Goal: Task Accomplishment & Management: Complete application form

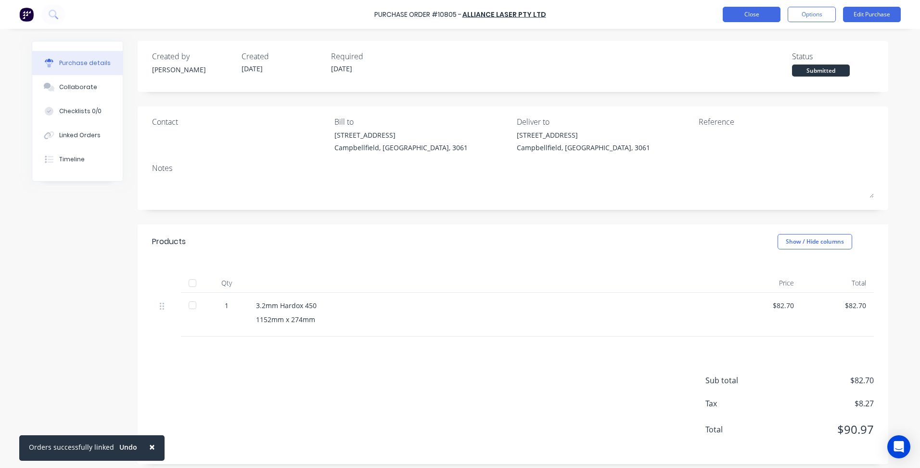
click at [756, 14] on button "Close" at bounding box center [752, 14] width 58 height 15
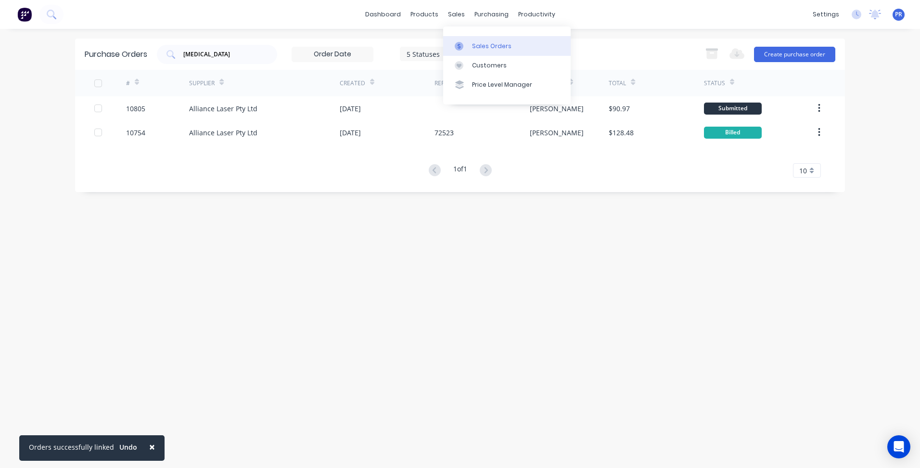
click at [470, 41] on link "Sales Orders" at bounding box center [507, 45] width 128 height 19
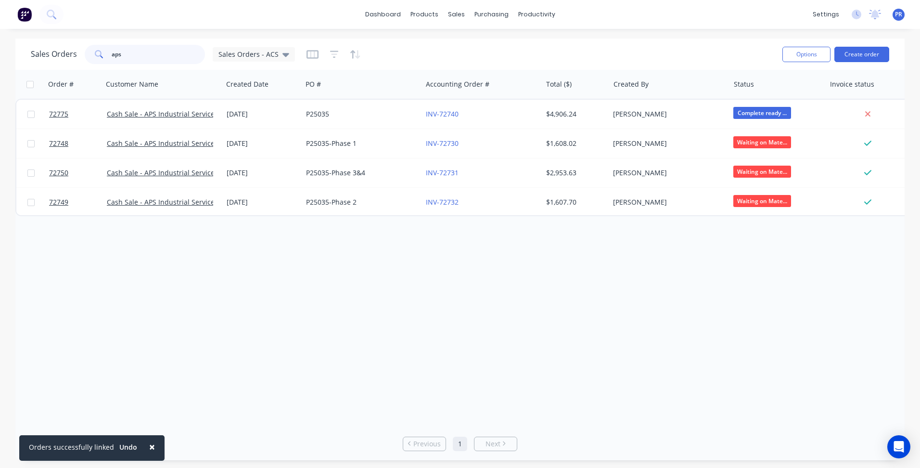
click at [131, 54] on input "aps" at bounding box center [159, 54] width 94 height 19
drag, startPoint x: 131, startPoint y: 54, endPoint x: 46, endPoint y: 50, distance: 84.8
click at [31, 51] on div "Sales Orders aps Sales Orders - ACS" at bounding box center [163, 54] width 264 height 19
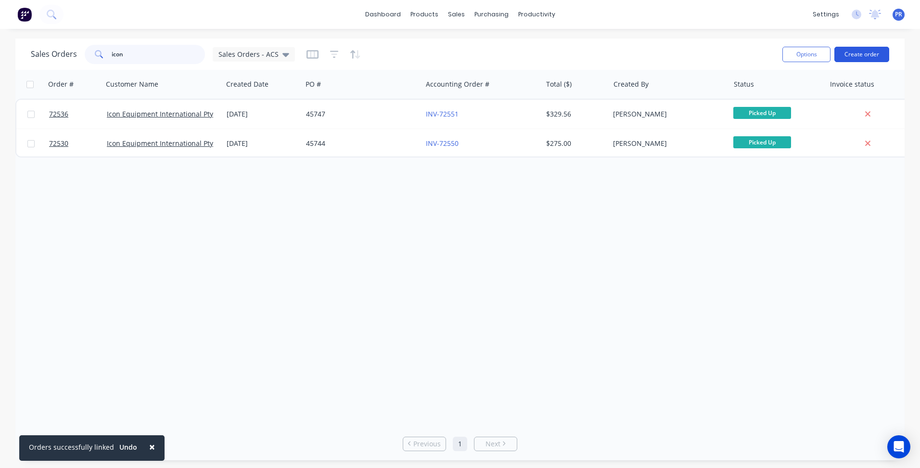
type input "icon"
click at [867, 48] on button "Create order" at bounding box center [862, 54] width 55 height 15
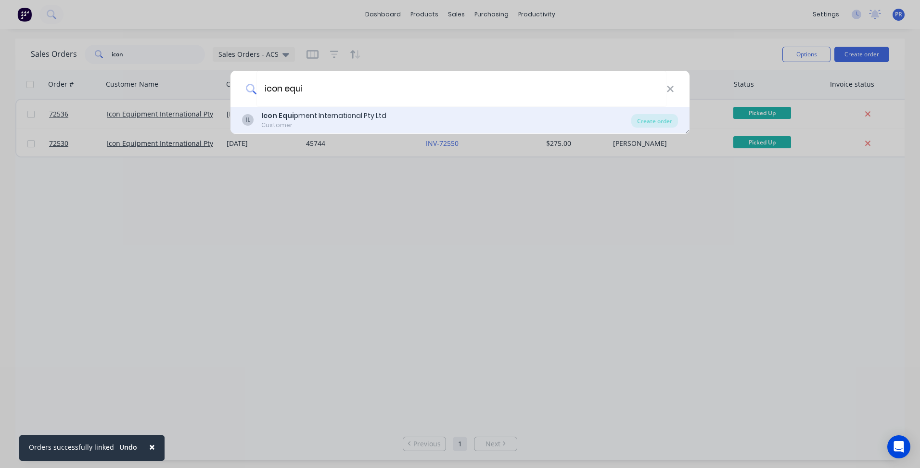
type input "icon equi"
click at [305, 116] on div "Icon Equi pment International Pty Ltd" at bounding box center [323, 116] width 125 height 10
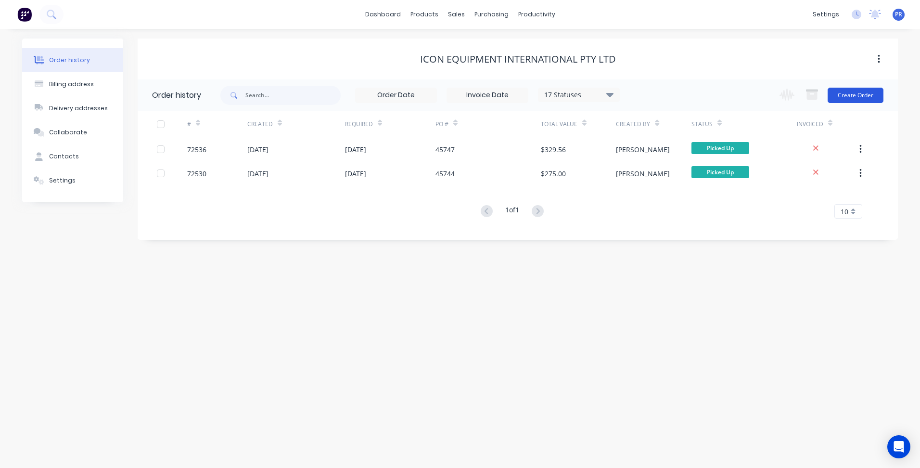
click at [855, 99] on button "Create Order" at bounding box center [856, 95] width 56 height 15
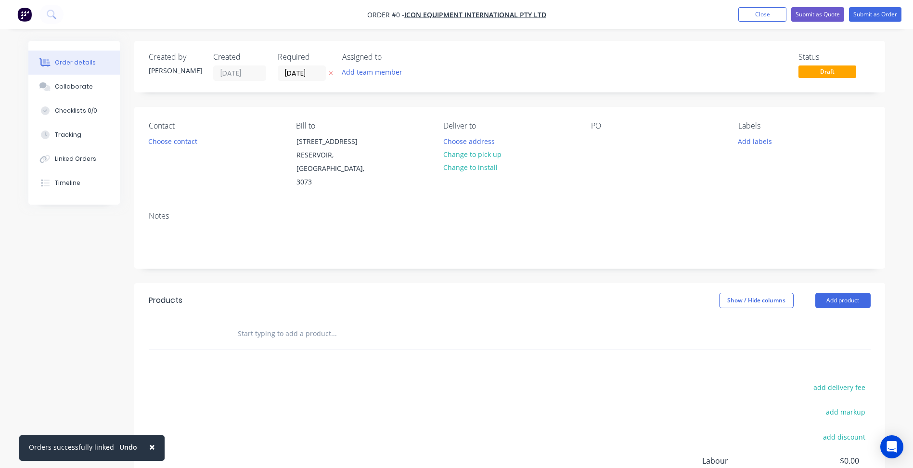
click at [854, 295] on header "Products Show / Hide columns Add product" at bounding box center [509, 300] width 751 height 35
click at [851, 293] on button "Add product" at bounding box center [842, 300] width 55 height 15
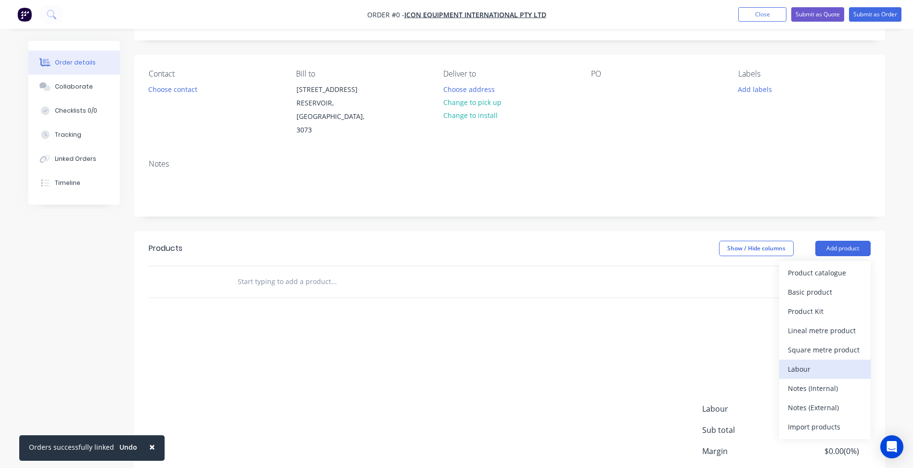
scroll to position [114, 0]
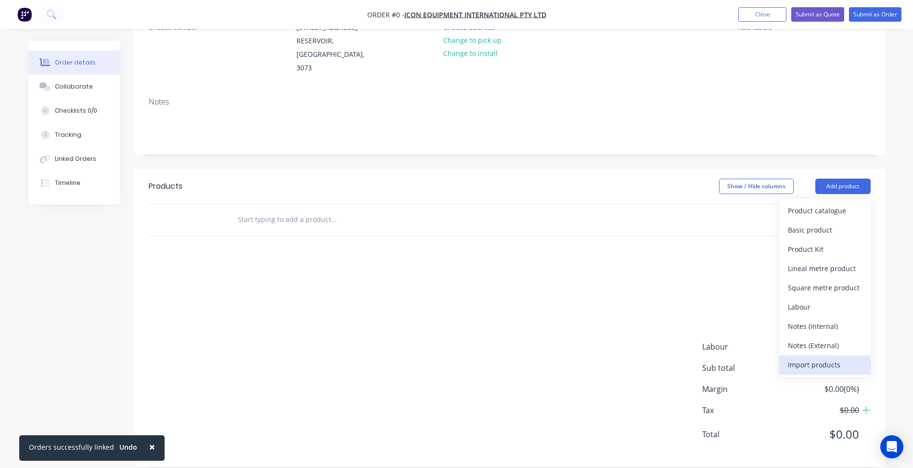
click at [809, 358] on div "Import products" at bounding box center [825, 365] width 74 height 14
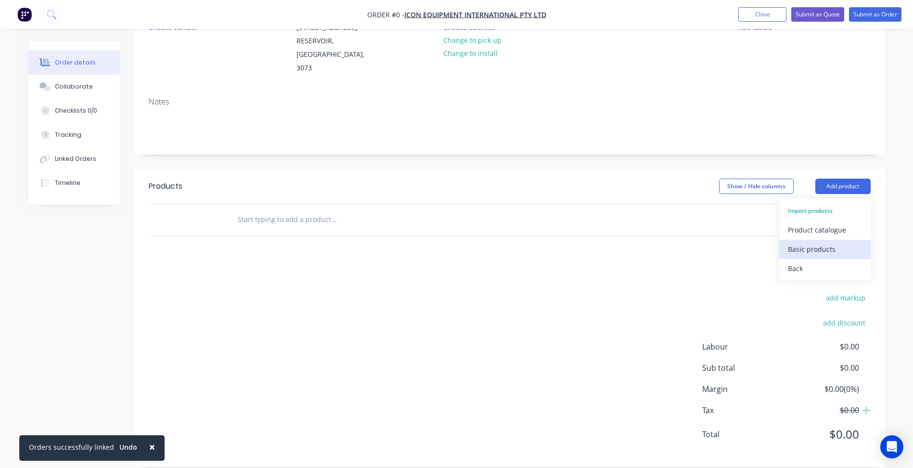
click at [816, 242] on div "Basic products" at bounding box center [825, 249] width 74 height 14
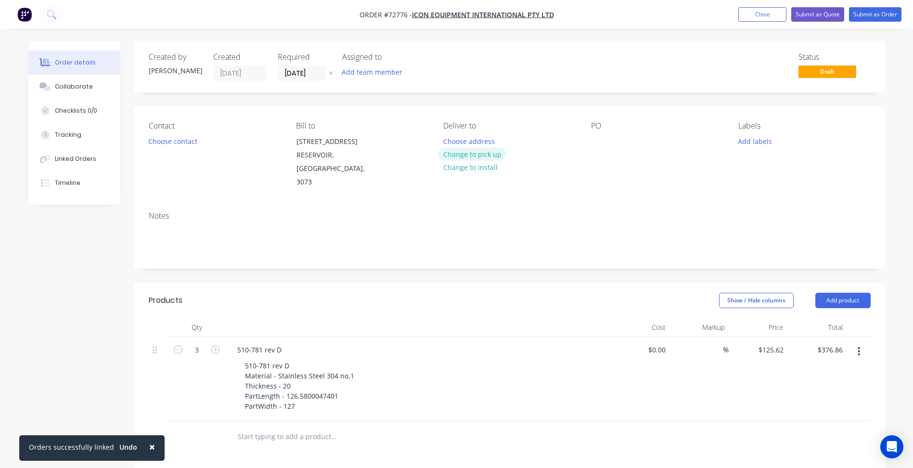
click at [464, 156] on button "Change to pick up" at bounding box center [472, 154] width 68 height 13
click at [184, 141] on button "Choose contact" at bounding box center [172, 140] width 59 height 13
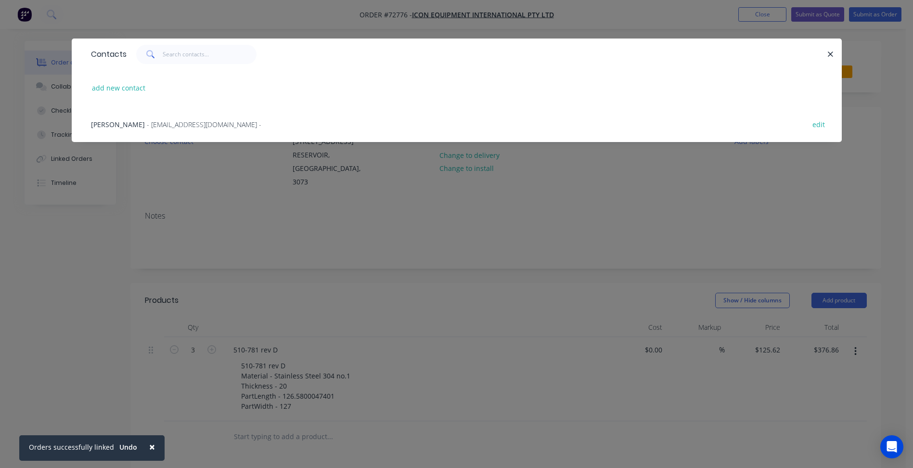
click at [136, 124] on span "[PERSON_NAME]" at bounding box center [118, 124] width 54 height 9
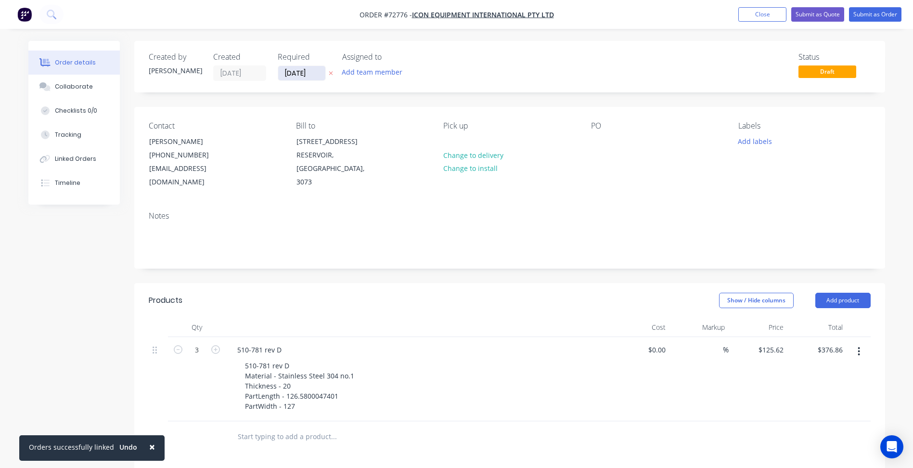
click at [287, 71] on input "[DATE]" at bounding box center [301, 73] width 47 height 14
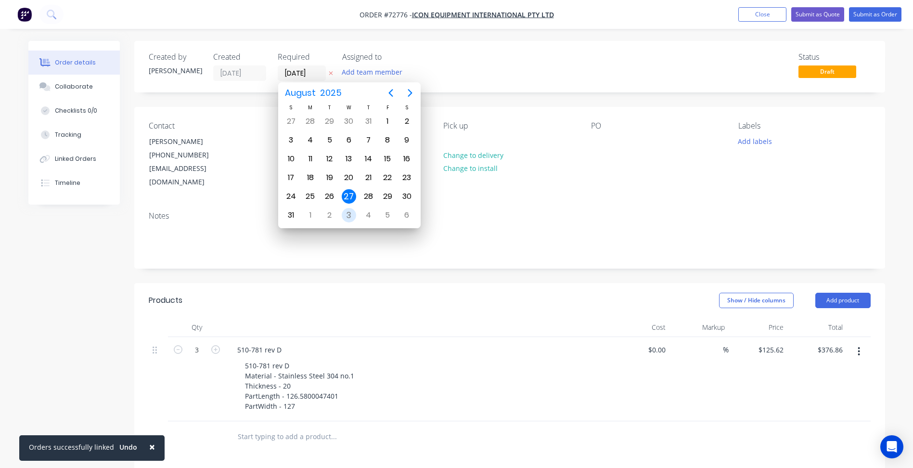
click at [350, 215] on div "3" at bounding box center [349, 215] width 14 height 14
type input "[DATE]"
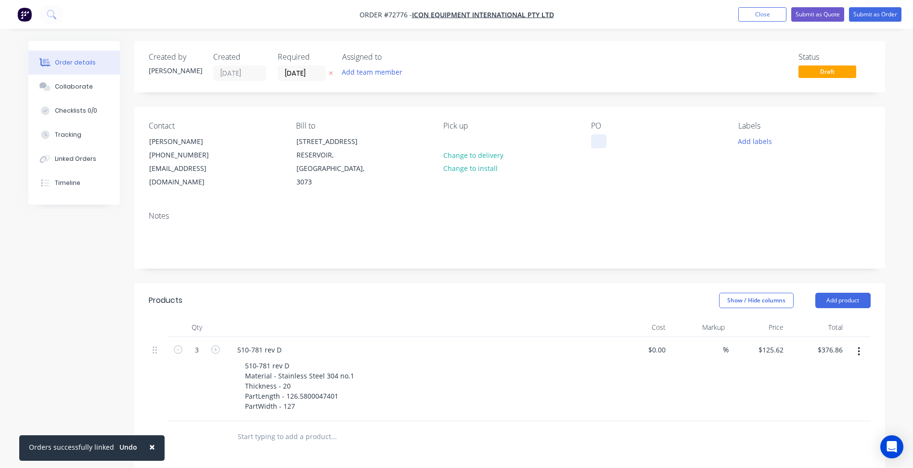
click at [603, 142] on div at bounding box center [598, 141] width 15 height 14
paste div
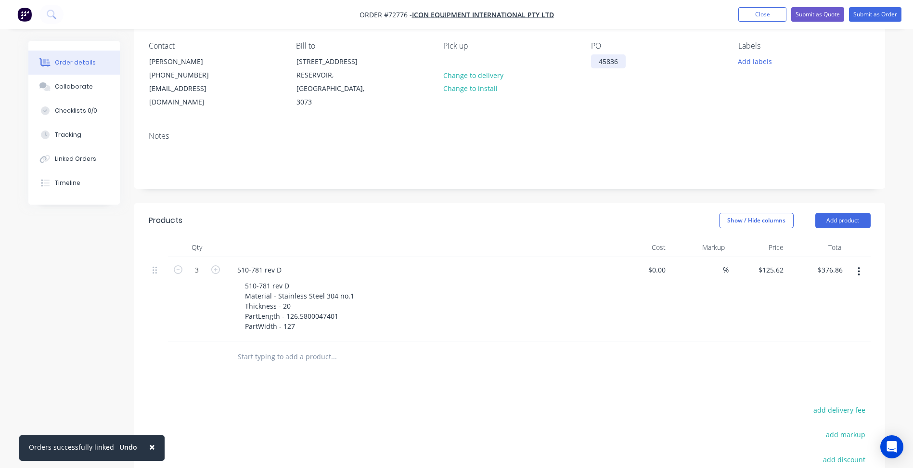
scroll to position [96, 0]
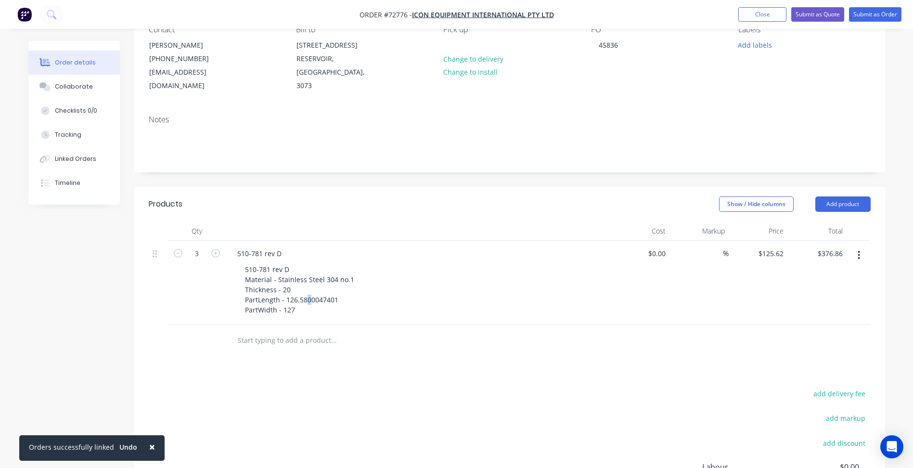
drag, startPoint x: 308, startPoint y: 285, endPoint x: 385, endPoint y: 285, distance: 77.0
click at [385, 285] on div "510-781 rev D Material - Stainless Steel 304 no.1 Thickness - 20 PartLength - 1…" at bounding box center [422, 289] width 370 height 54
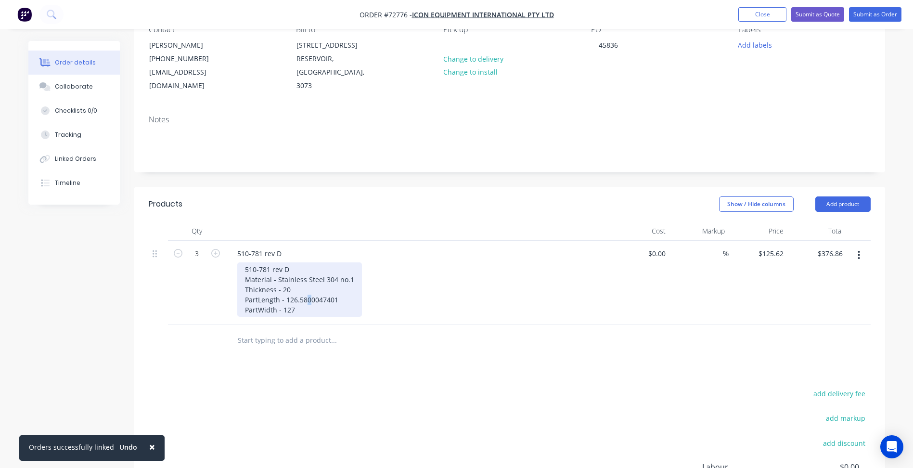
click at [309, 289] on div "510-781 rev D Material - Stainless Steel 304 no.1 Thickness - 20 PartLength - 1…" at bounding box center [299, 289] width 125 height 54
drag, startPoint x: 306, startPoint y: 287, endPoint x: 382, endPoint y: 291, distance: 76.1
click at [382, 291] on div "510-781 rev D Material - Stainless Steel 304 no.1 Thickness - 20 PartLength - 1…" at bounding box center [422, 289] width 370 height 54
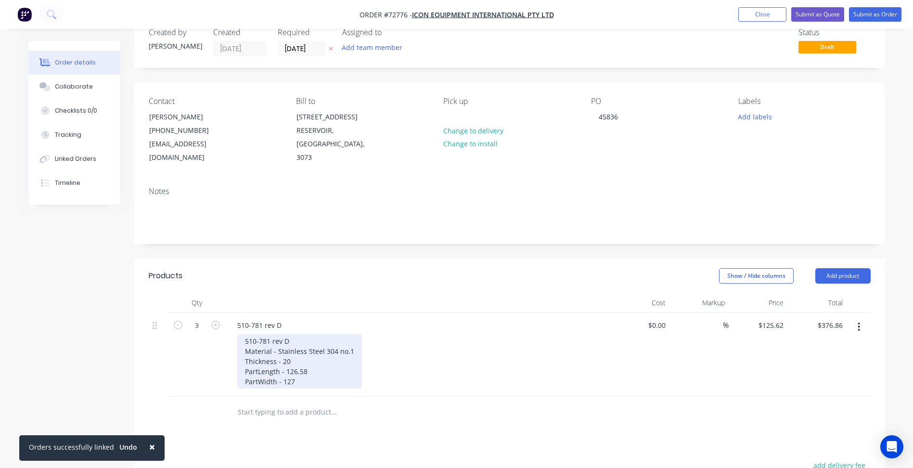
scroll to position [24, 0]
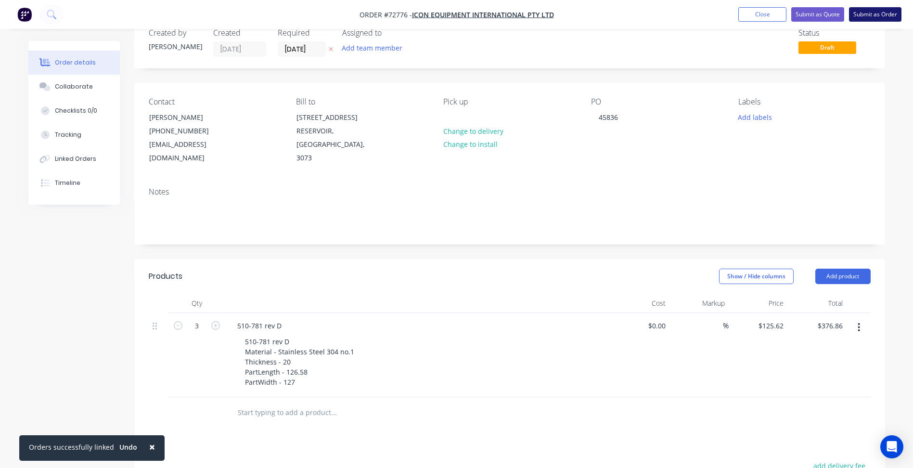
click at [881, 11] on button "Submit as Order" at bounding box center [875, 14] width 52 height 14
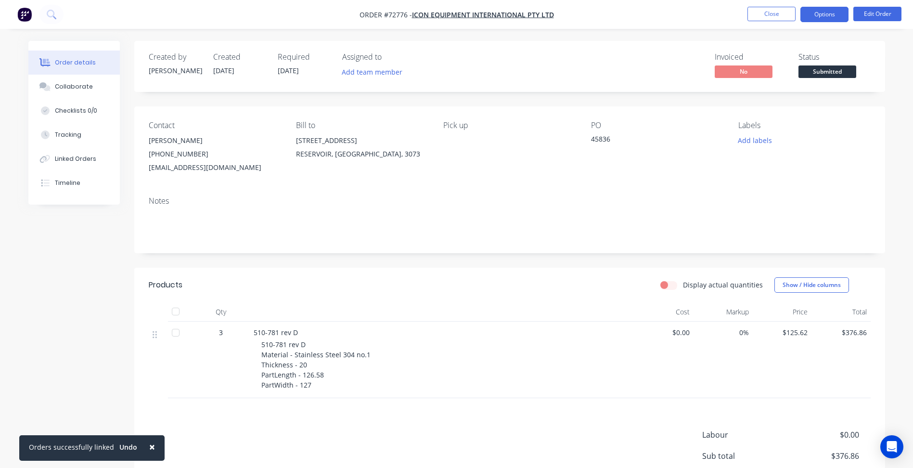
click at [824, 16] on button "Options" at bounding box center [824, 14] width 48 height 15
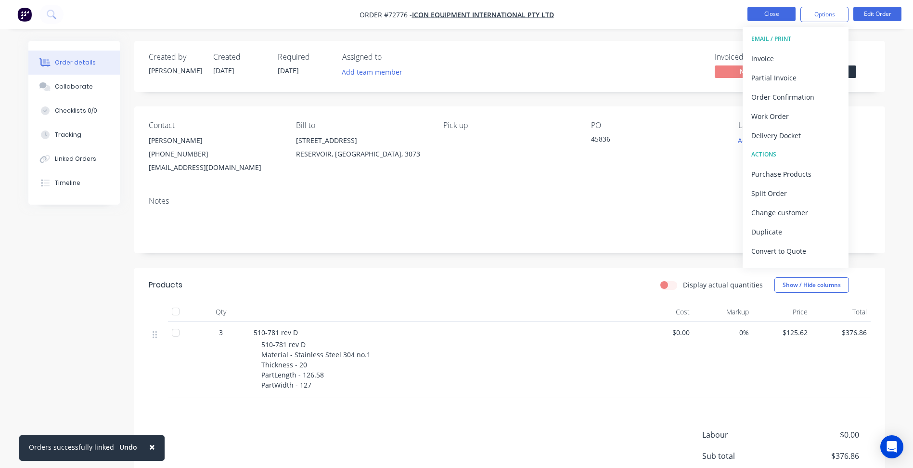
click at [761, 9] on button "Close" at bounding box center [771, 14] width 48 height 14
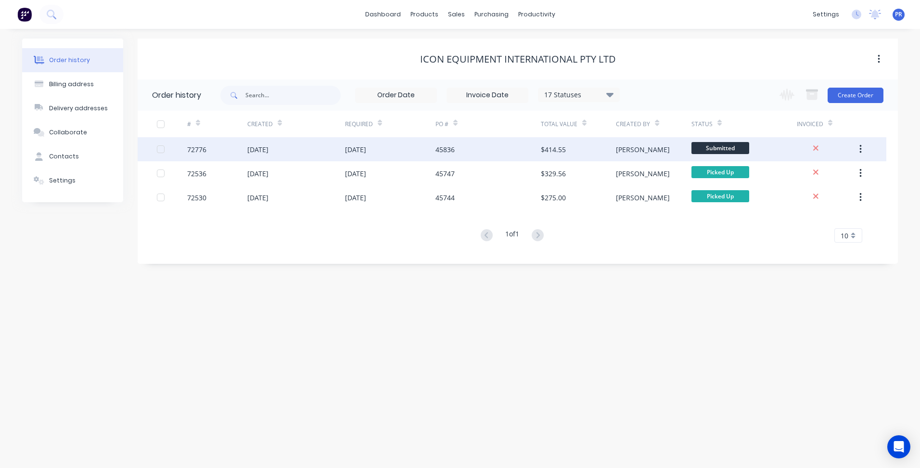
click at [749, 147] on div "Submitted" at bounding box center [744, 149] width 105 height 24
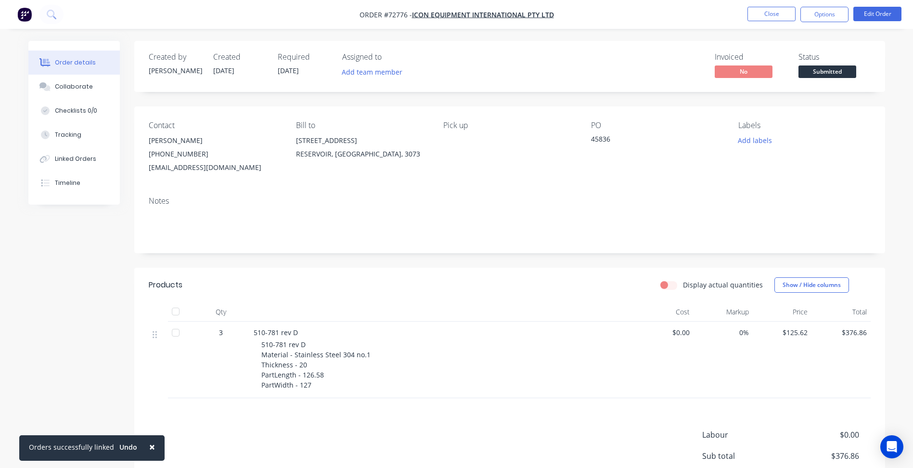
drag, startPoint x: 825, startPoint y: 72, endPoint x: 820, endPoint y: 81, distance: 10.8
click at [825, 72] on span "Submitted" at bounding box center [827, 71] width 58 height 12
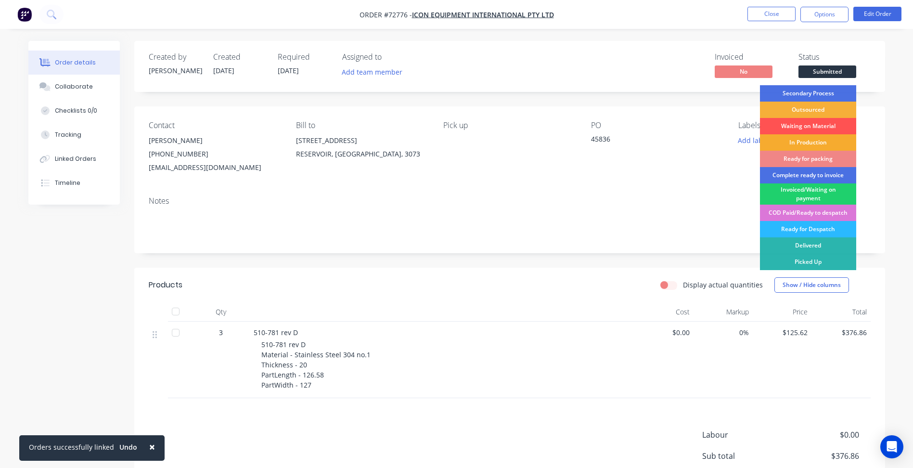
click at [808, 141] on div "In Production" at bounding box center [808, 142] width 96 height 16
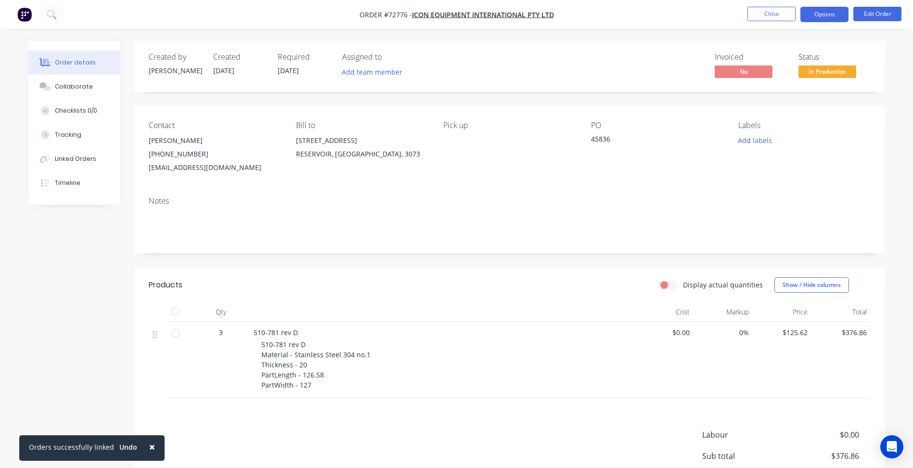
click at [815, 13] on button "Options" at bounding box center [824, 14] width 48 height 15
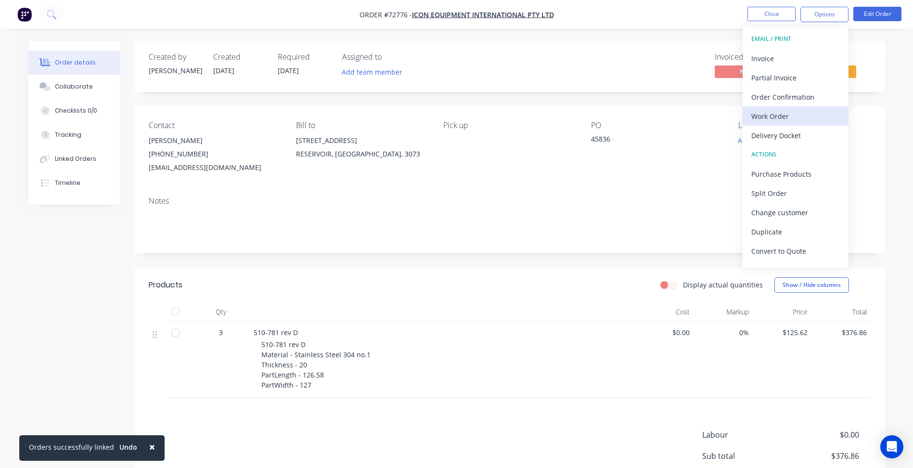
click at [773, 118] on div "Work Order" at bounding box center [795, 116] width 89 height 14
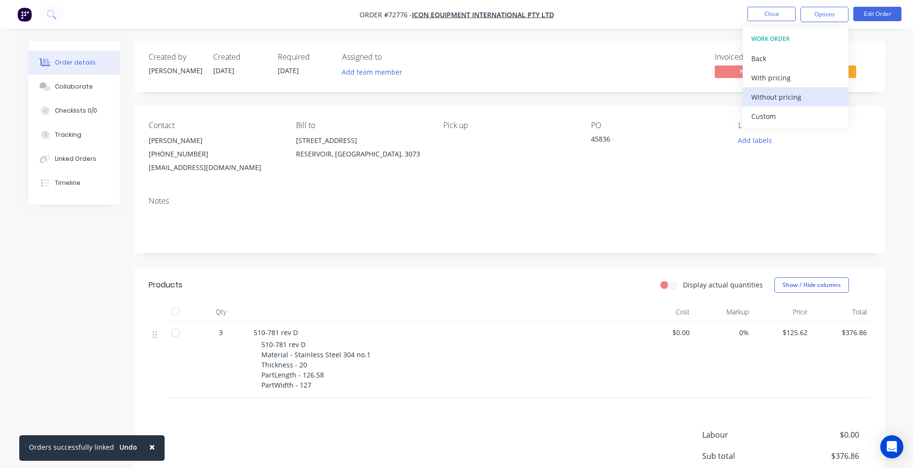
click at [789, 99] on div "Without pricing" at bounding box center [795, 97] width 89 height 14
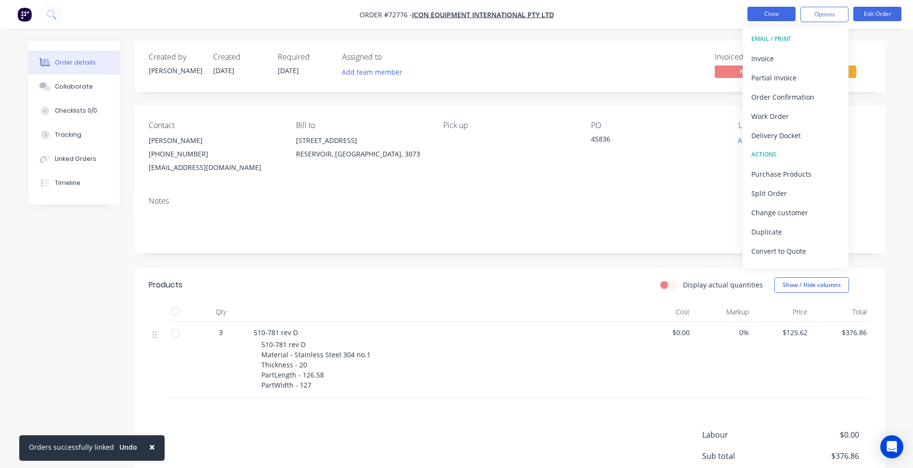
click at [769, 18] on button "Close" at bounding box center [771, 14] width 48 height 14
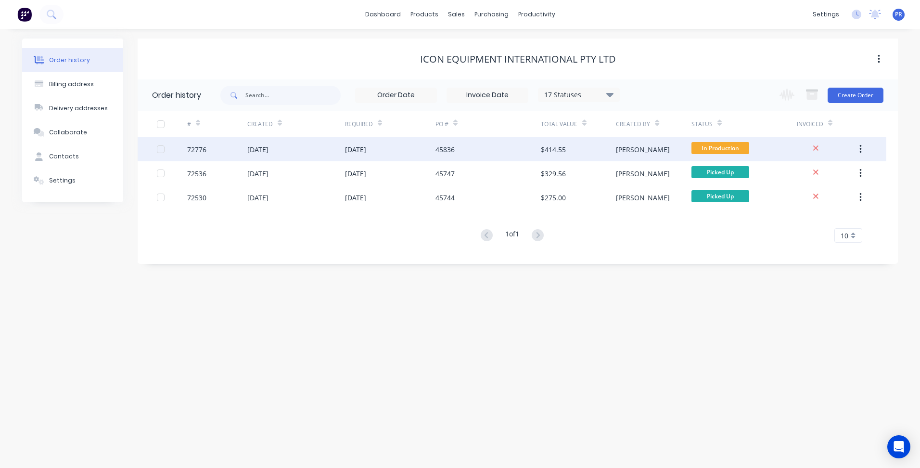
click at [584, 161] on div "$414.55" at bounding box center [578, 149] width 75 height 24
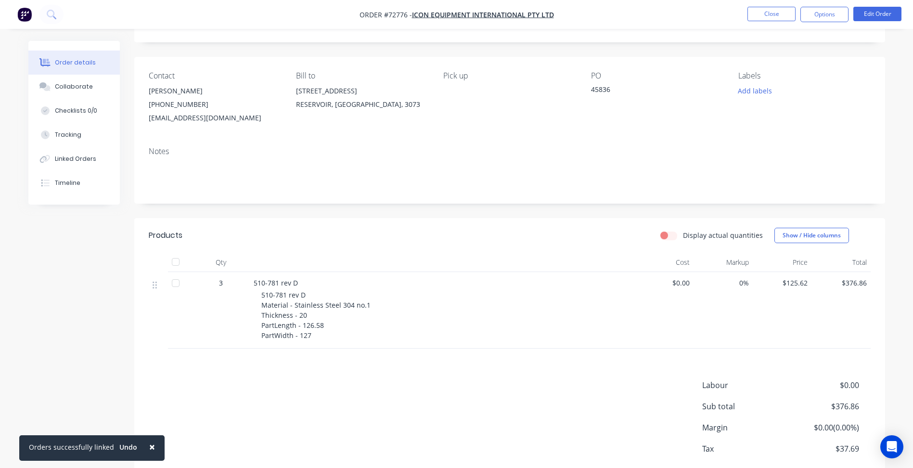
scroll to position [102, 0]
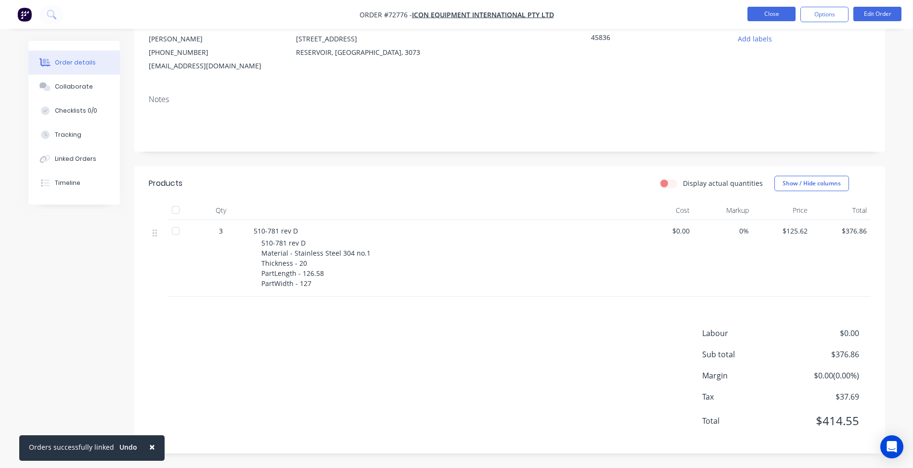
drag, startPoint x: 782, startPoint y: 3, endPoint x: 778, endPoint y: 13, distance: 9.9
click at [780, 5] on nav "Order #72776 - Icon Equipment International Pty Ltd Close Options Edit Order" at bounding box center [456, 14] width 913 height 29
click at [775, 15] on button "Close" at bounding box center [771, 14] width 48 height 14
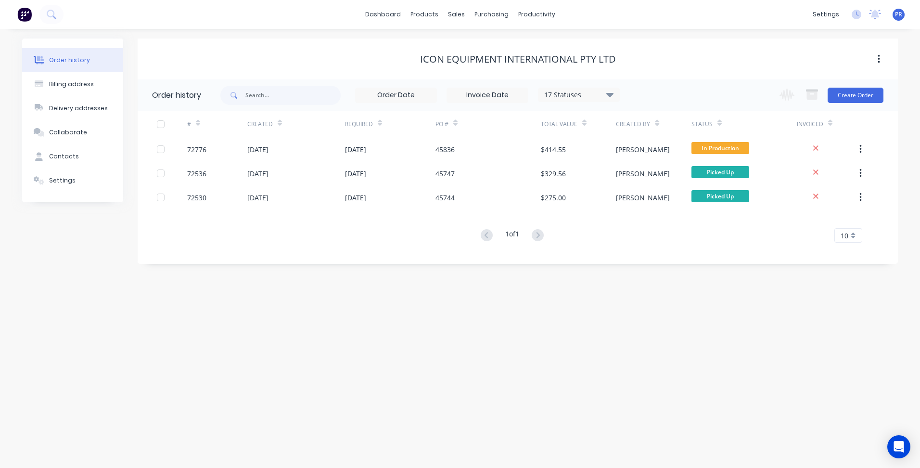
click at [367, 284] on div "Order history Billing address Delivery addresses Collaborate Contacts Settings …" at bounding box center [460, 248] width 920 height 439
click at [466, 42] on div at bounding box center [462, 46] width 14 height 9
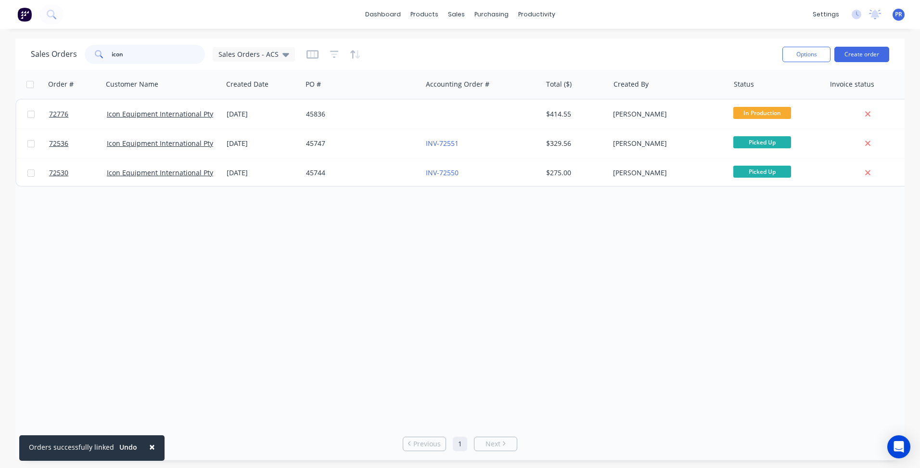
drag, startPoint x: 145, startPoint y: 60, endPoint x: 35, endPoint y: 51, distance: 110.6
click at [35, 51] on div "Sales Orders icon Sales Orders - ACS" at bounding box center [163, 54] width 264 height 19
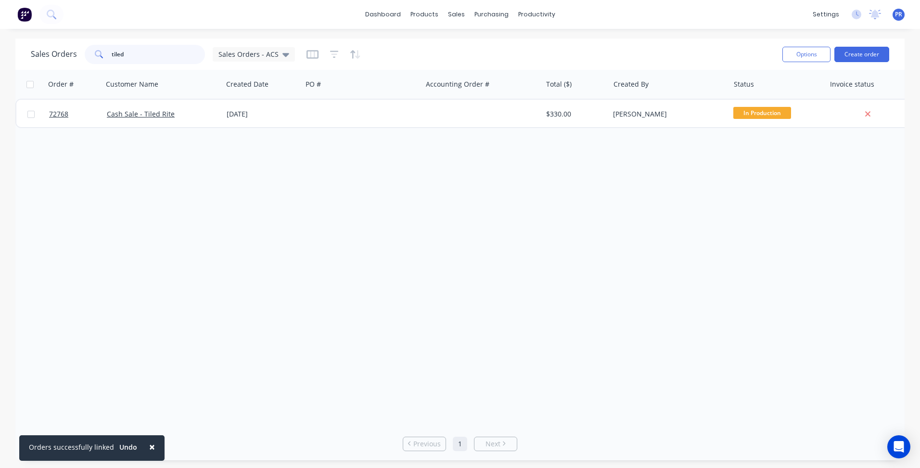
type input "tiled"
click at [256, 179] on div "Order # Customer Name Created Date PO # Accounting Order # Total ($) Created By…" at bounding box center [459, 248] width 889 height 357
click at [211, 207] on div "Order # Customer Name Created Date PO # Accounting Order # Total ($) Created By…" at bounding box center [459, 248] width 889 height 357
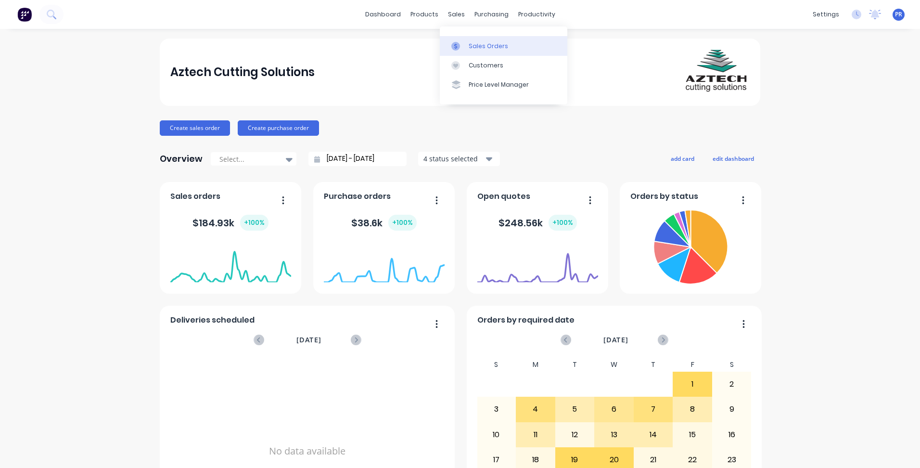
click at [479, 52] on link "Sales Orders" at bounding box center [504, 45] width 128 height 19
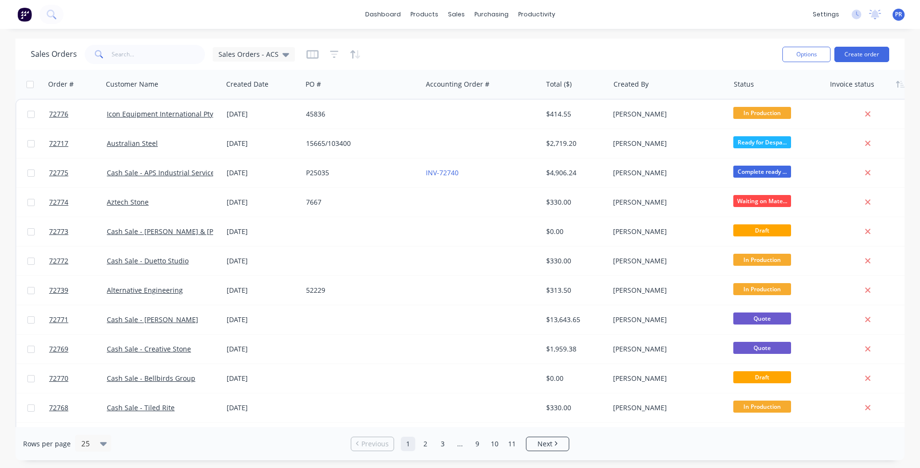
click at [851, 85] on div at bounding box center [868, 84] width 77 height 19
click at [859, 62] on div "Options Create order" at bounding box center [834, 54] width 111 height 24
click at [854, 54] on button "Create order" at bounding box center [862, 54] width 55 height 15
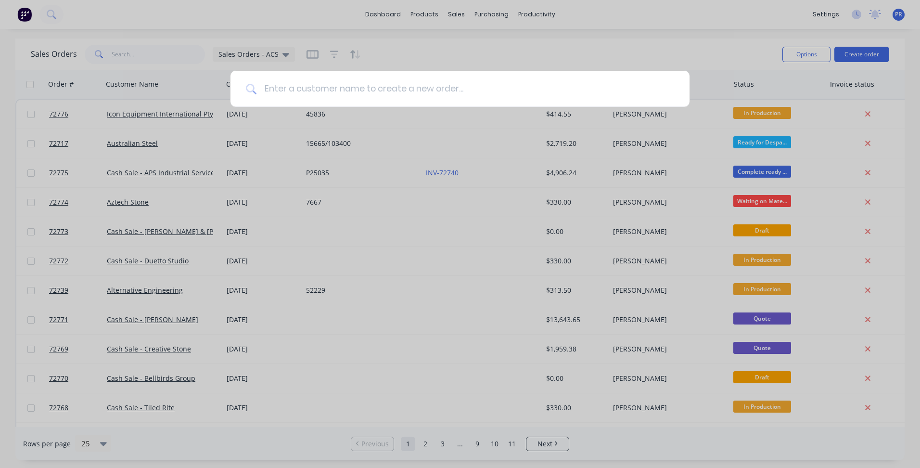
click at [313, 85] on input at bounding box center [466, 89] width 418 height 36
type input "volker"
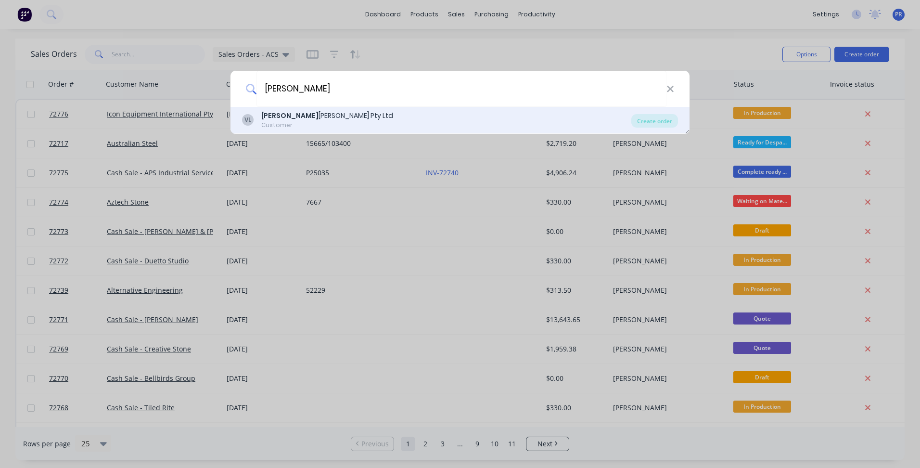
click at [318, 111] on div "Volker Haug Pty Ltd" at bounding box center [327, 116] width 132 height 10
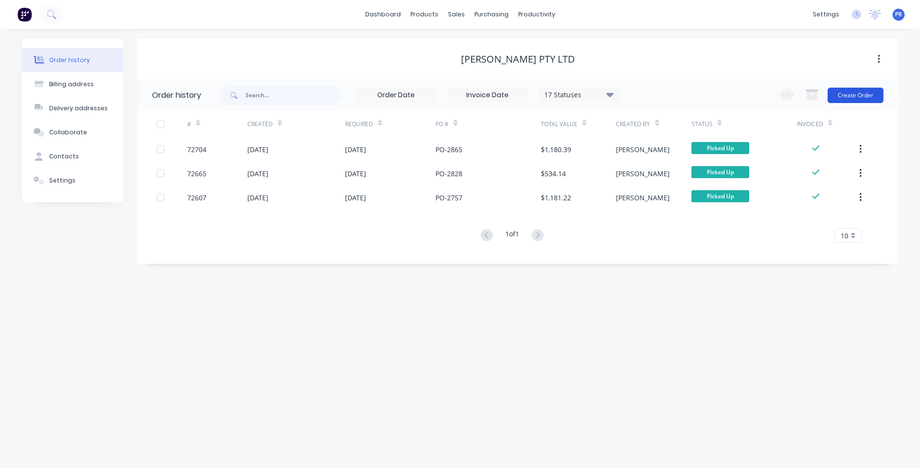
click at [851, 100] on button "Create Order" at bounding box center [856, 95] width 56 height 15
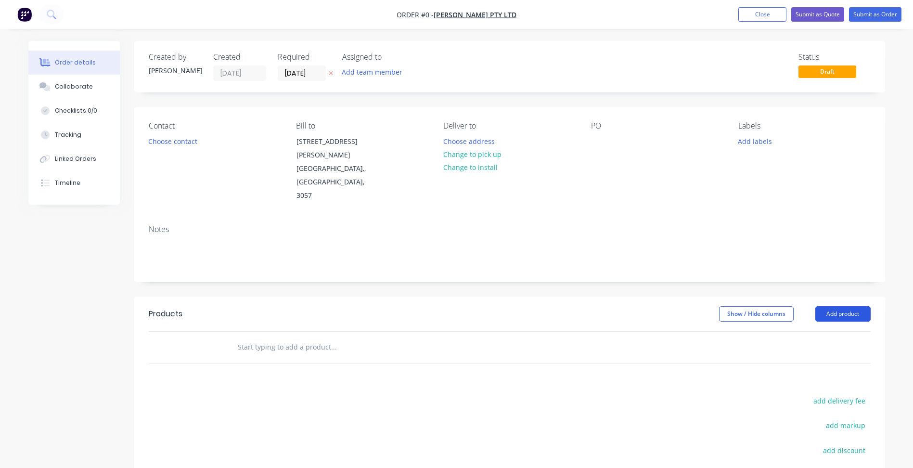
click at [859, 306] on button "Add product" at bounding box center [842, 313] width 55 height 15
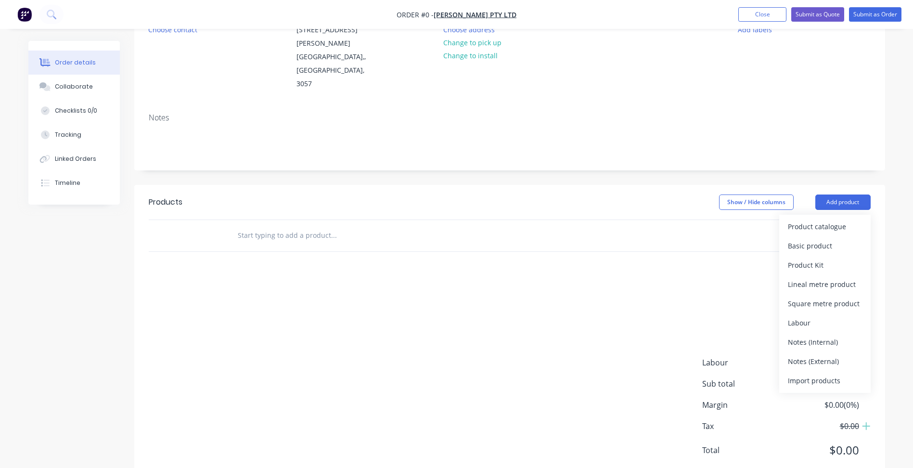
scroll to position [114, 0]
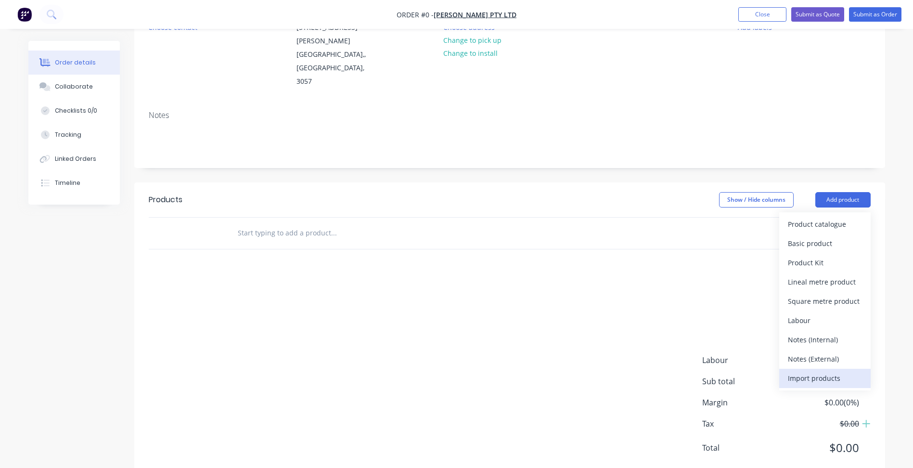
click at [821, 371] on div "Import products" at bounding box center [825, 378] width 74 height 14
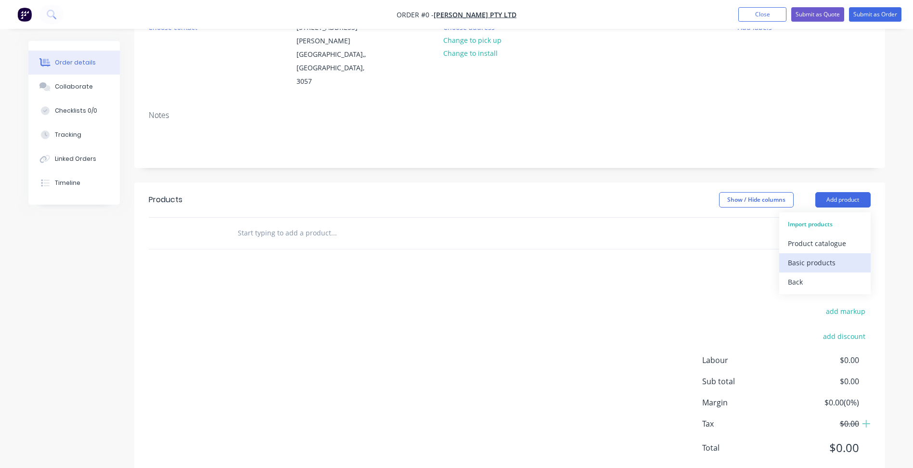
click at [816, 256] on div "Basic products" at bounding box center [825, 263] width 74 height 14
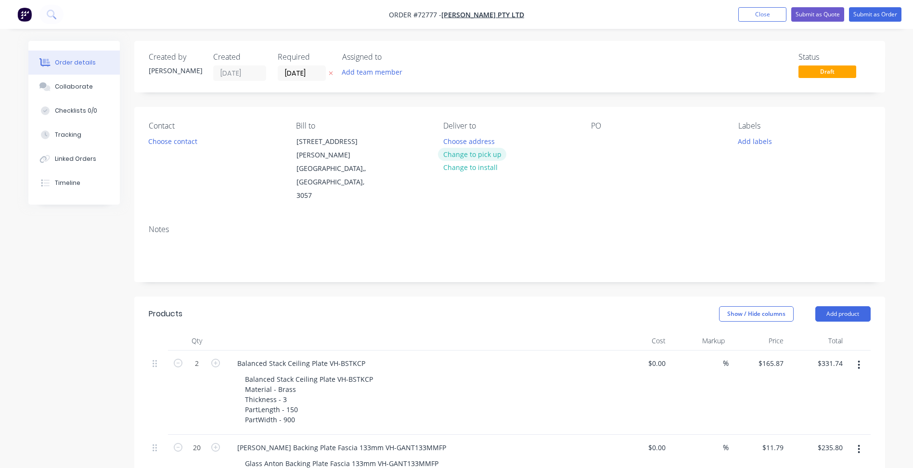
click at [475, 153] on button "Change to pick up" at bounding box center [472, 154] width 68 height 13
click at [192, 142] on button "Choose contact" at bounding box center [172, 140] width 59 height 13
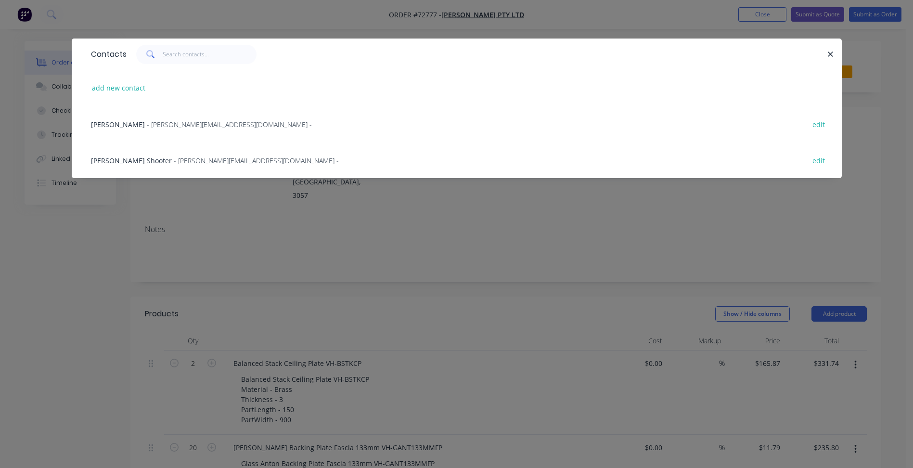
click at [137, 161] on span "Mechelle Shooter" at bounding box center [131, 160] width 81 height 9
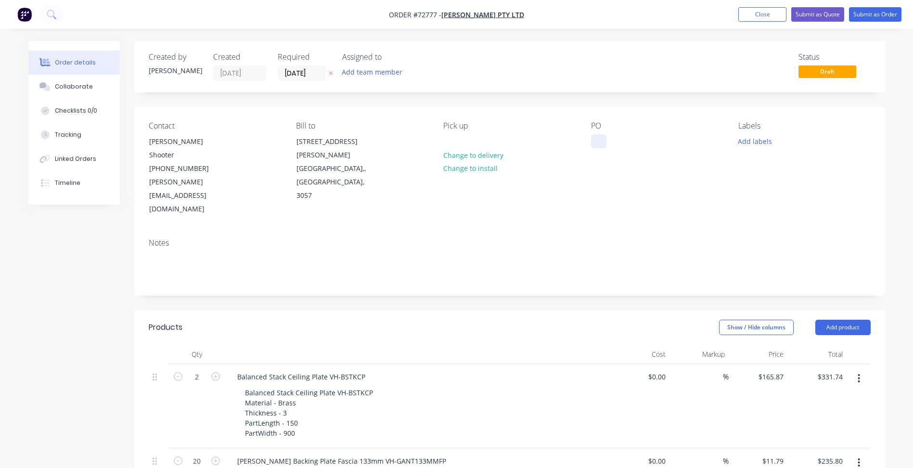
click at [601, 140] on div at bounding box center [598, 141] width 15 height 14
paste div
click at [295, 71] on input "[DATE]" at bounding box center [301, 73] width 47 height 14
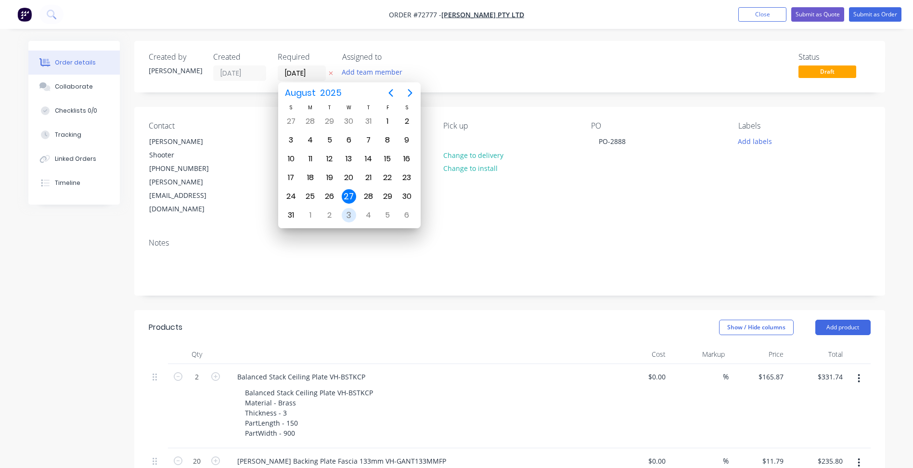
click at [353, 208] on div "3" at bounding box center [348, 215] width 19 height 18
type input "[DATE]"
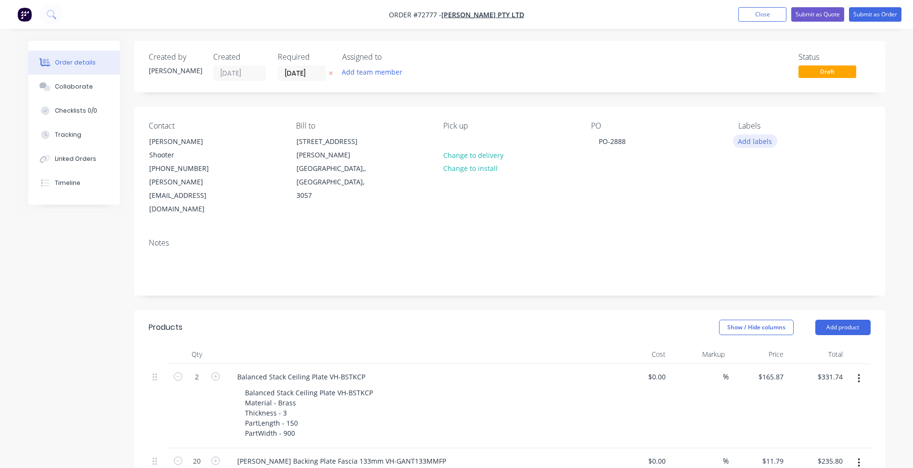
click at [757, 141] on button "Add labels" at bounding box center [755, 140] width 44 height 13
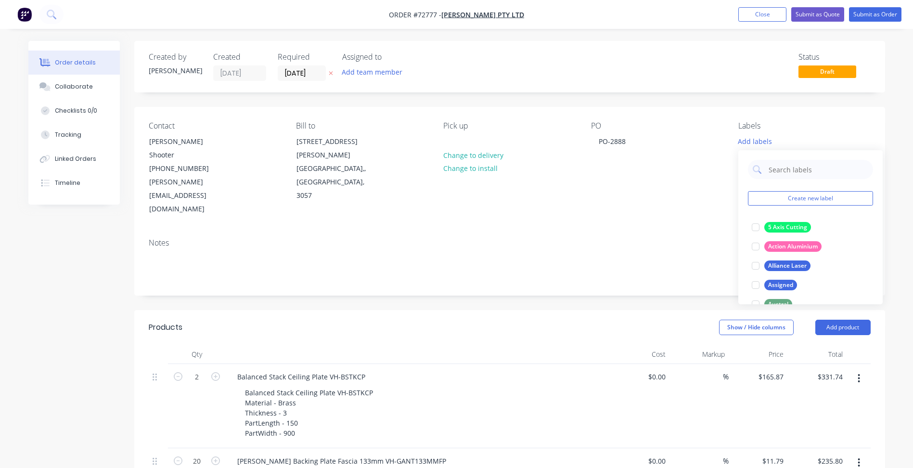
click at [675, 238] on div "Notes" at bounding box center [510, 242] width 722 height 9
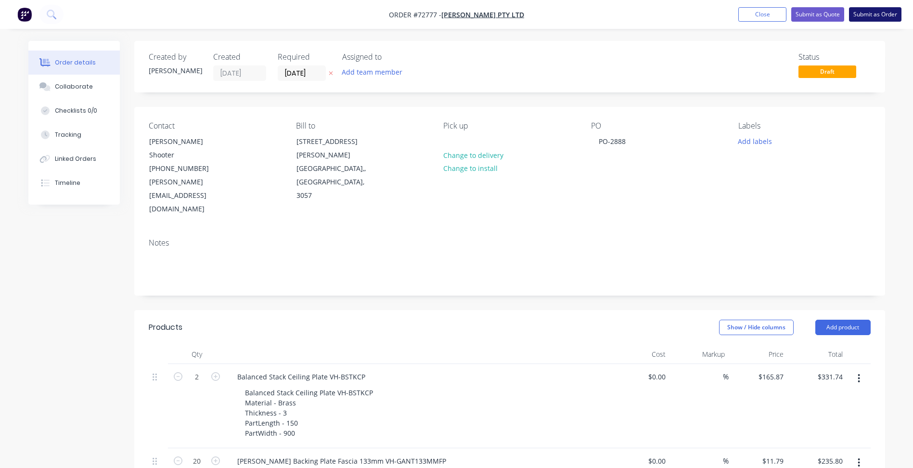
click at [879, 13] on button "Submit as Order" at bounding box center [875, 14] width 52 height 14
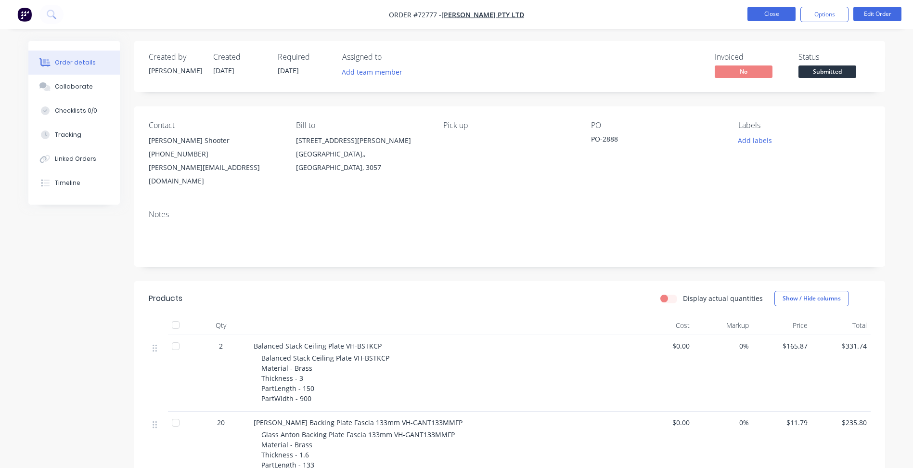
click at [784, 12] on button "Close" at bounding box center [771, 14] width 48 height 14
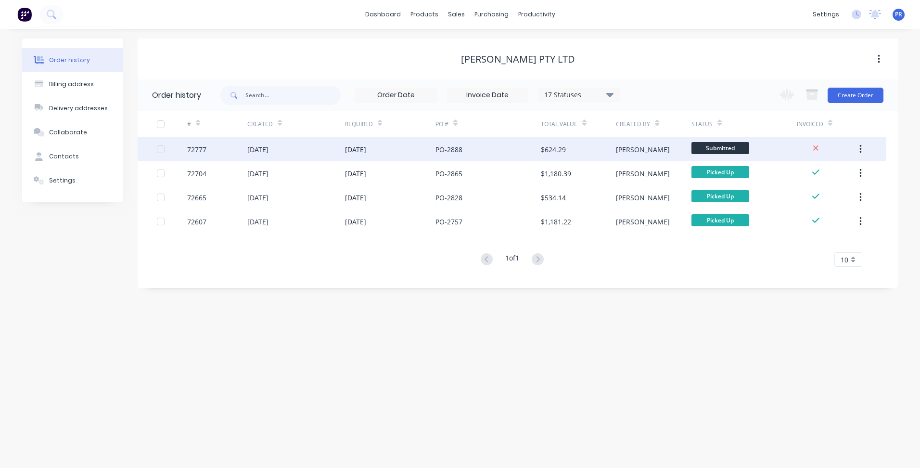
click at [718, 148] on span "Submitted" at bounding box center [721, 148] width 58 height 12
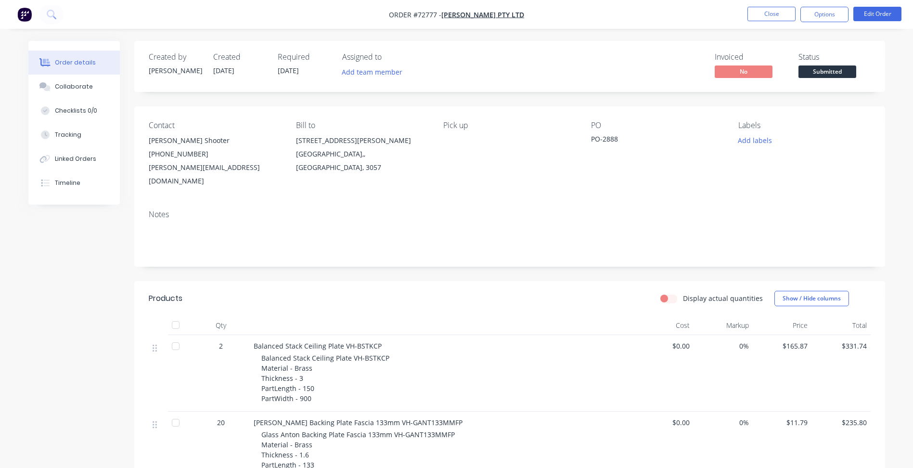
click at [838, 73] on span "Submitted" at bounding box center [827, 71] width 58 height 12
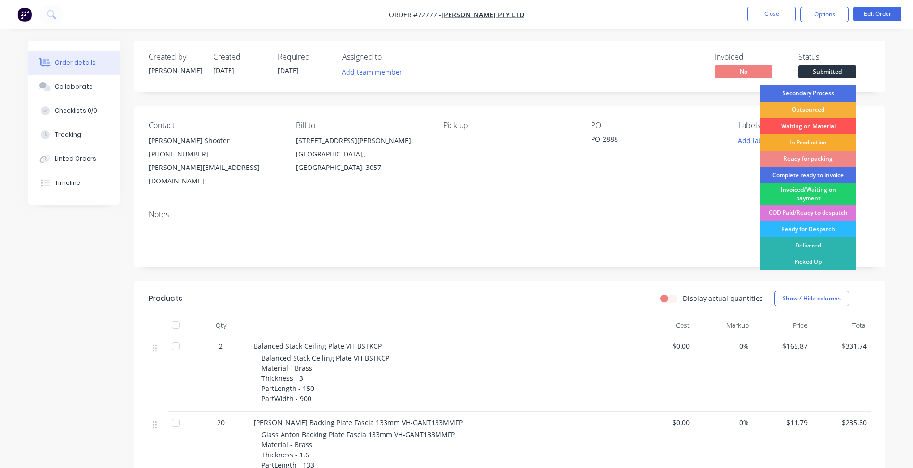
click at [802, 144] on div "In Production" at bounding box center [808, 142] width 96 height 16
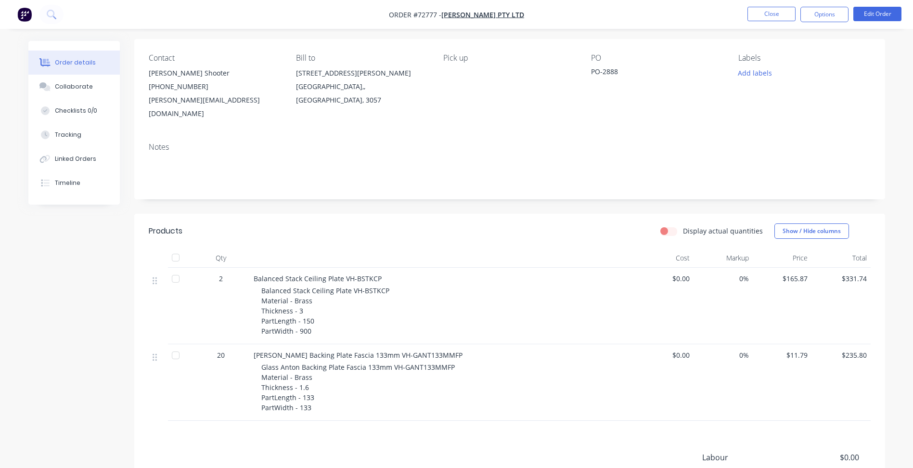
scroll to position [178, 0]
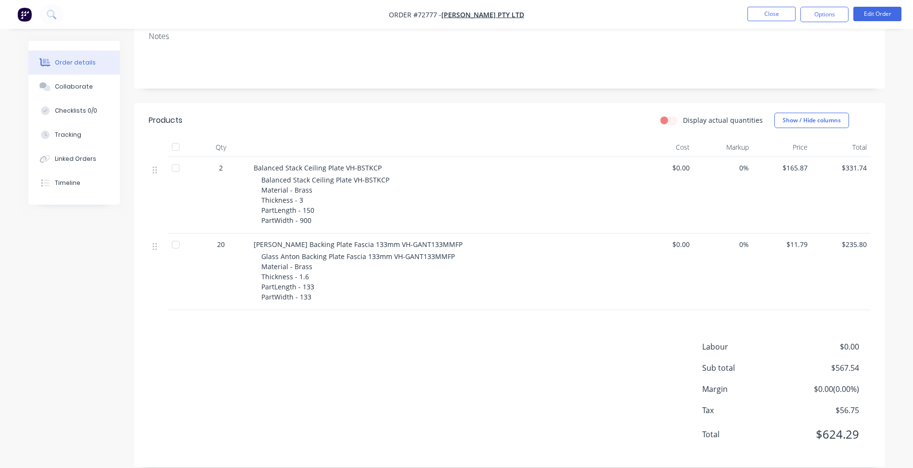
click at [818, 23] on nav "Order #72777 - Volker Haug Pty Ltd Close Options Edit Order" at bounding box center [456, 14] width 913 height 29
click at [813, 15] on button "Options" at bounding box center [824, 14] width 48 height 15
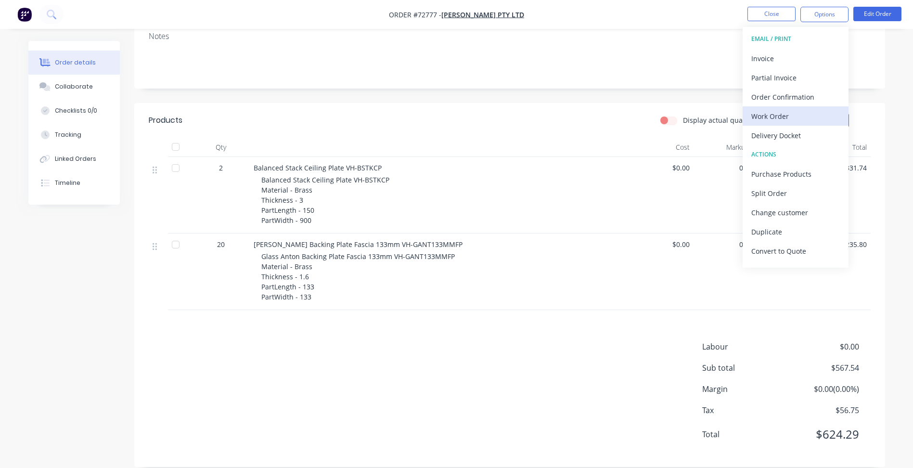
click at [770, 110] on div "Work Order" at bounding box center [795, 116] width 89 height 14
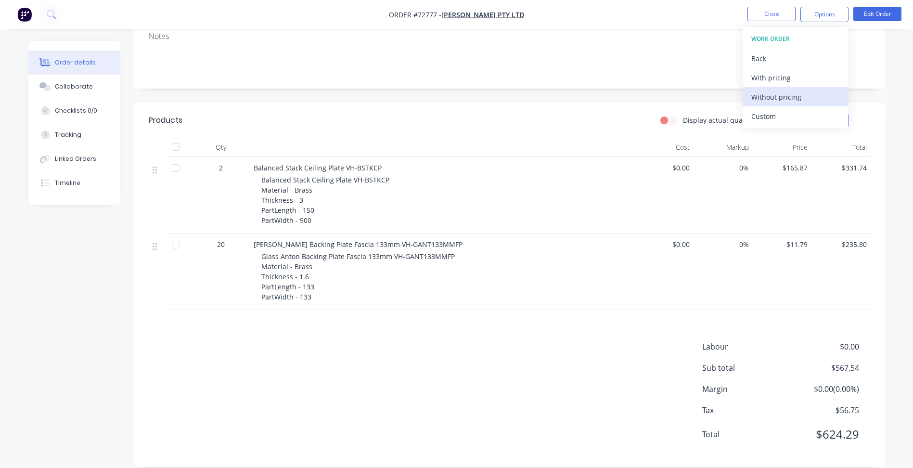
click at [774, 90] on div "Without pricing" at bounding box center [795, 97] width 89 height 14
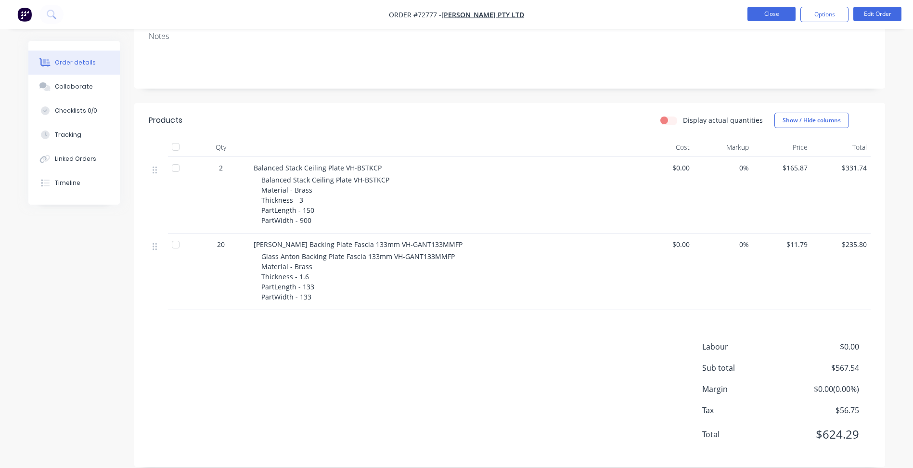
click at [768, 20] on button "Close" at bounding box center [771, 14] width 48 height 14
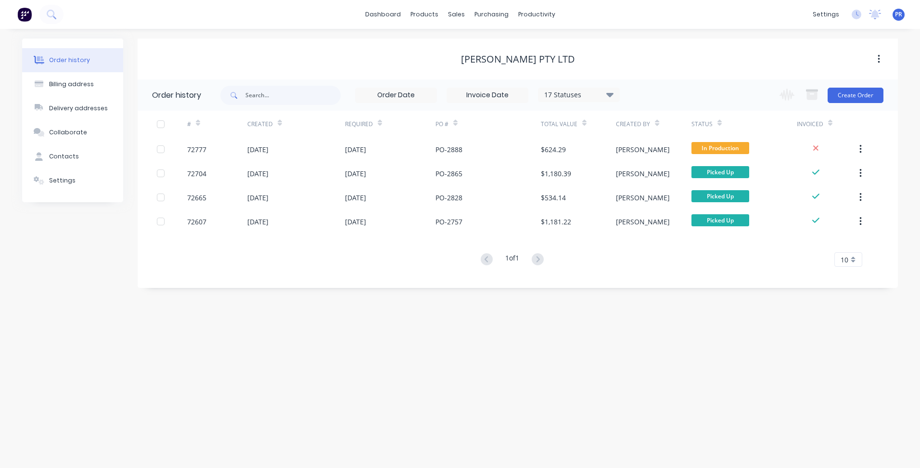
click at [703, 49] on div "Volker Haug Pty Ltd" at bounding box center [518, 59] width 760 height 41
drag, startPoint x: 394, startPoint y: 328, endPoint x: 206, endPoint y: 115, distance: 283.7
click at [394, 328] on div "Order history Billing address Delivery addresses Collaborate Contacts Settings …" at bounding box center [460, 248] width 920 height 439
click at [234, 51] on div "Volker Haug Pty Ltd" at bounding box center [518, 59] width 760 height 17
click at [478, 42] on div "Sales Orders" at bounding box center [491, 46] width 39 height 9
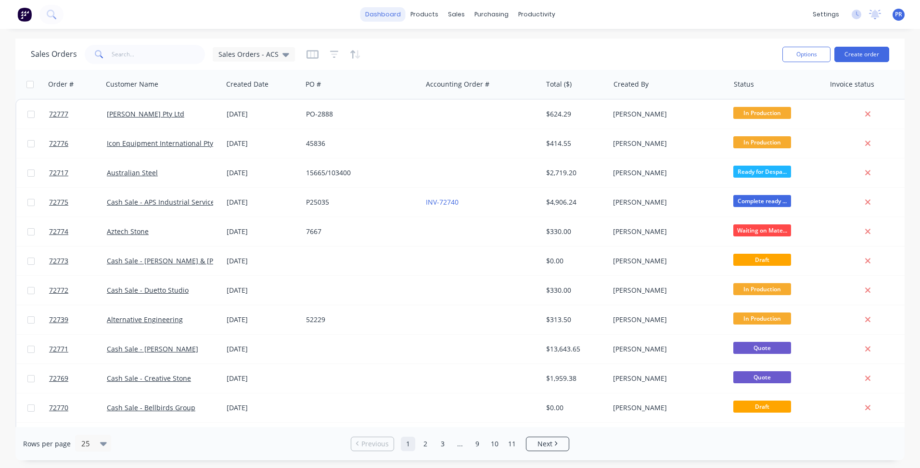
click at [386, 9] on link "dashboard" at bounding box center [382, 14] width 45 height 14
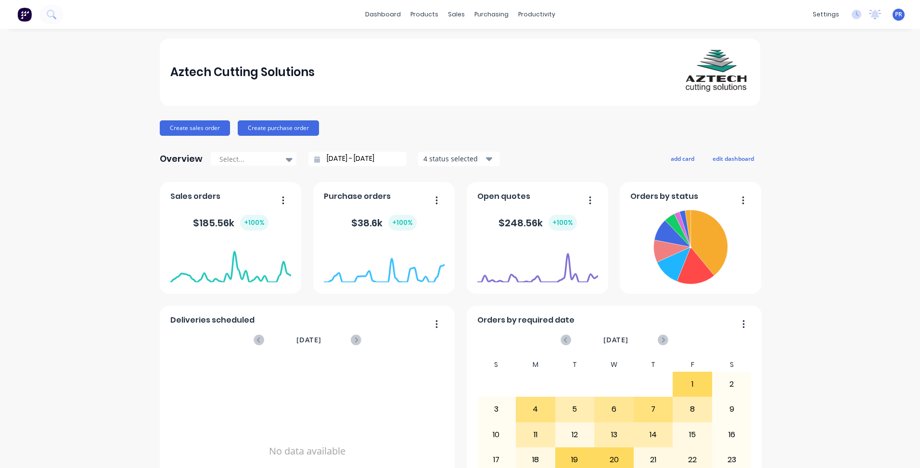
click at [341, 156] on input "27/07/25 - 27/08/25" at bounding box center [361, 159] width 83 height 14
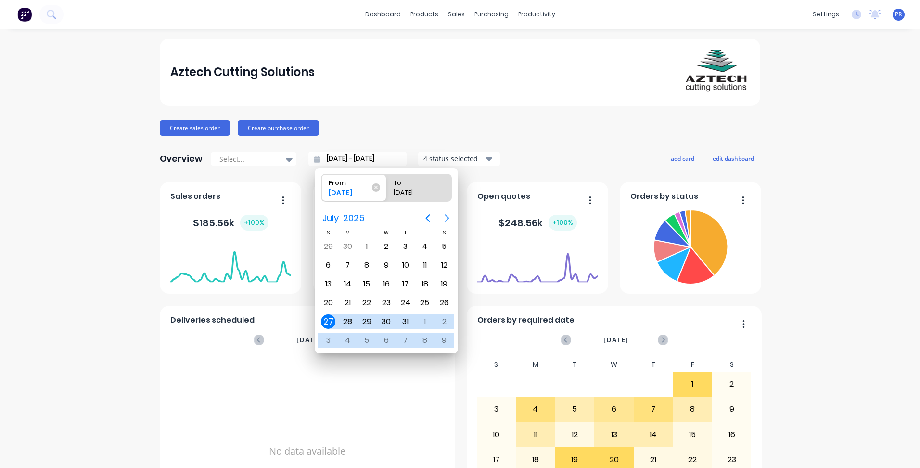
click at [449, 217] on icon "Next page" at bounding box center [447, 218] width 12 height 12
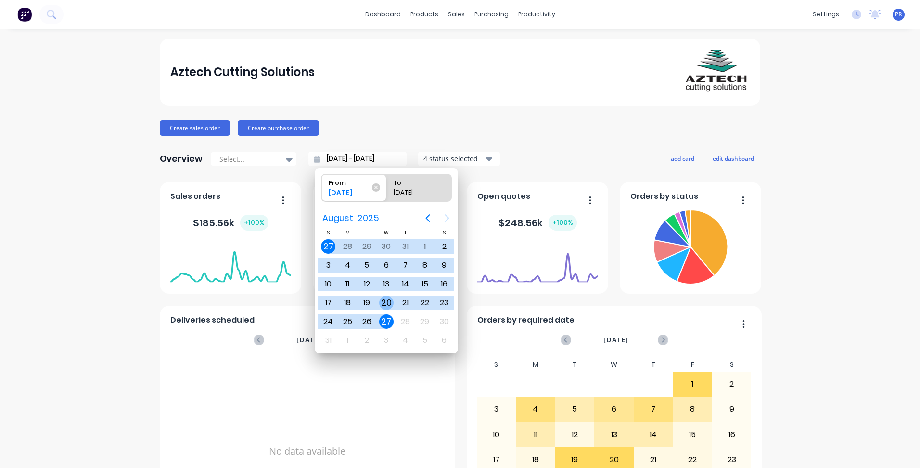
click at [386, 300] on div "20" at bounding box center [386, 302] width 14 height 14
type input "20/08/25 - 27/08/25"
radio input "false"
radio input "true"
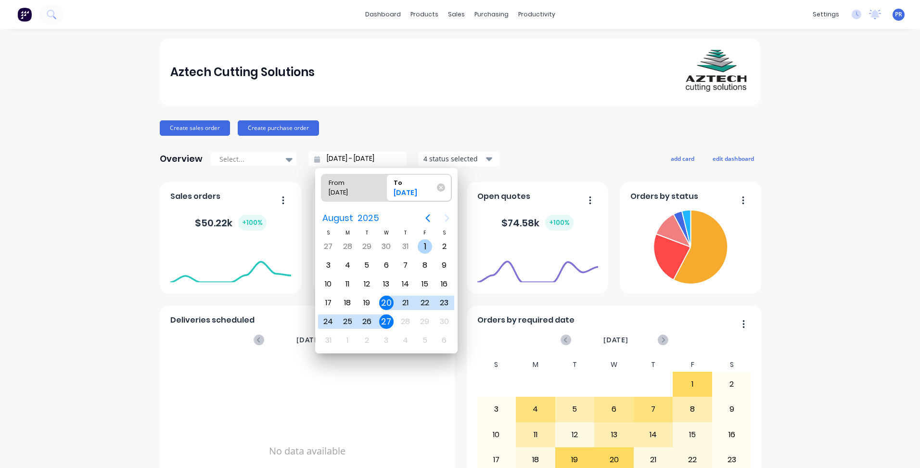
click at [425, 252] on div "1" at bounding box center [425, 246] width 14 height 14
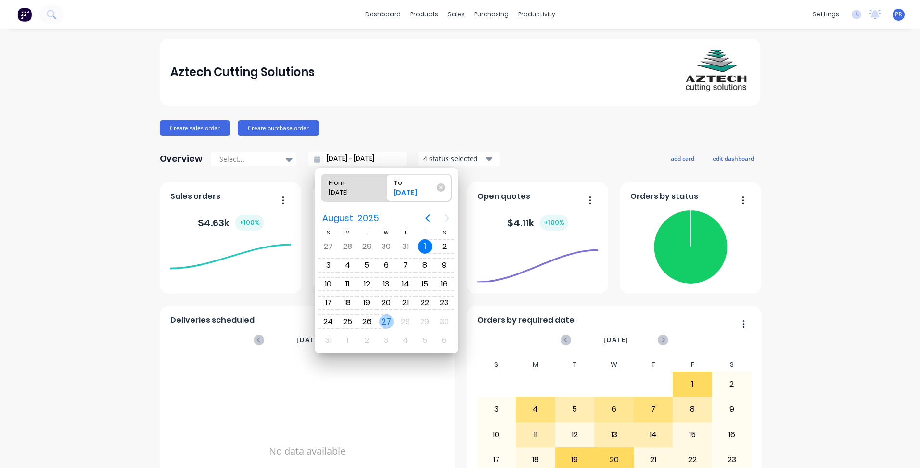
click at [382, 318] on div "27" at bounding box center [386, 321] width 14 height 14
type input "01/08/25 - 27/08/25"
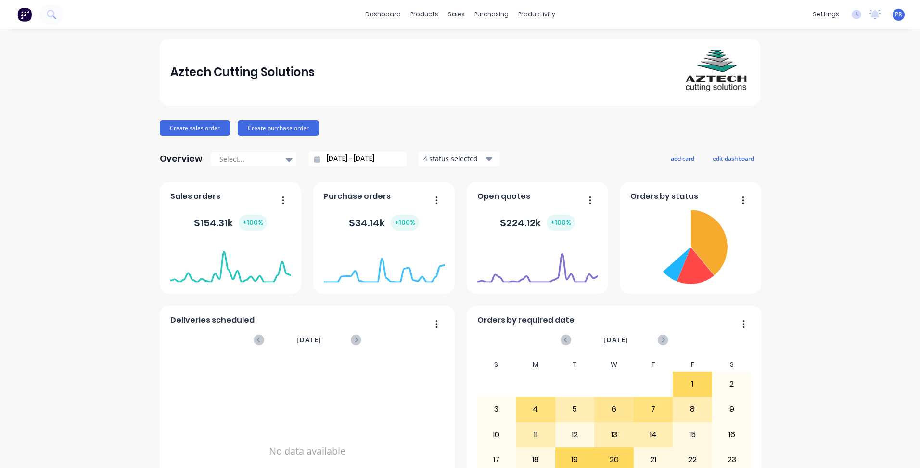
click at [79, 230] on div "Aztech Cutting Solutions Create sales order Create purchase order Overview Sele…" at bounding box center [460, 290] width 920 height 502
